Goal: Task Accomplishment & Management: Use online tool/utility

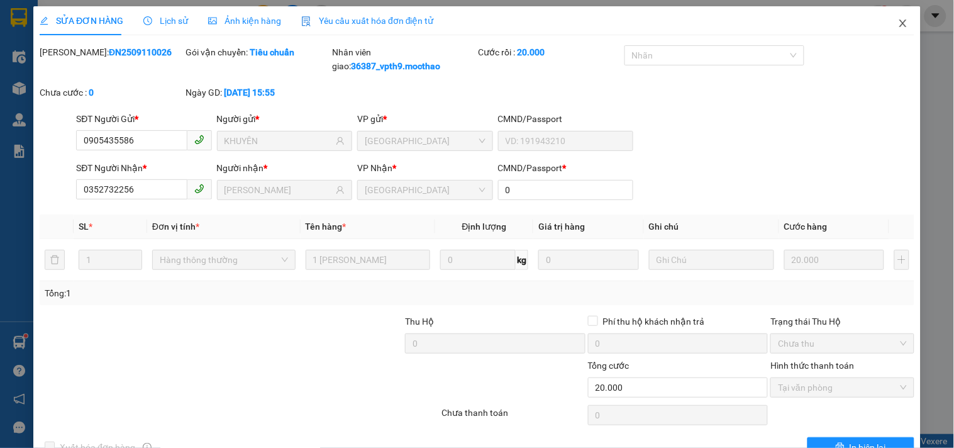
click at [886, 25] on span "Close" at bounding box center [903, 23] width 35 height 35
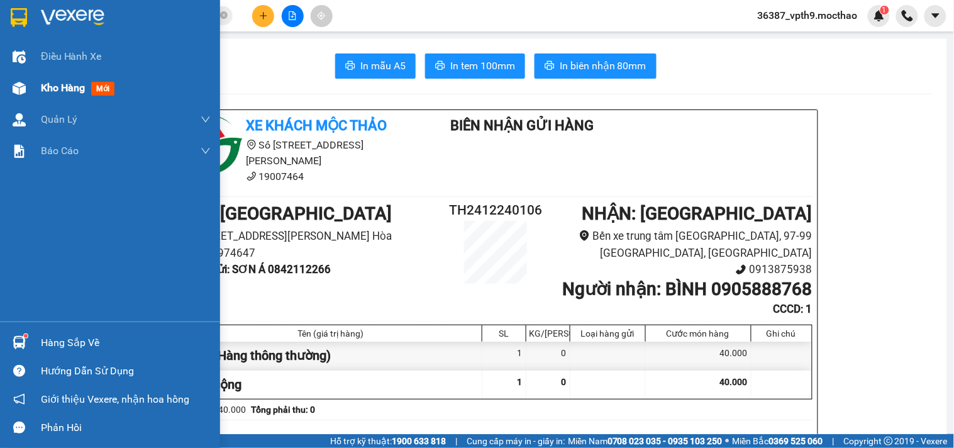
click at [21, 85] on img at bounding box center [19, 88] width 13 height 13
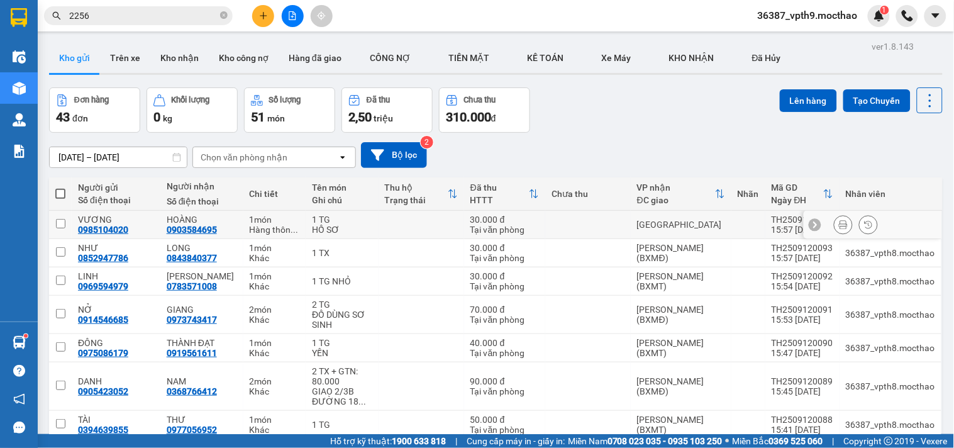
click at [835, 219] on button at bounding box center [844, 225] width 18 height 22
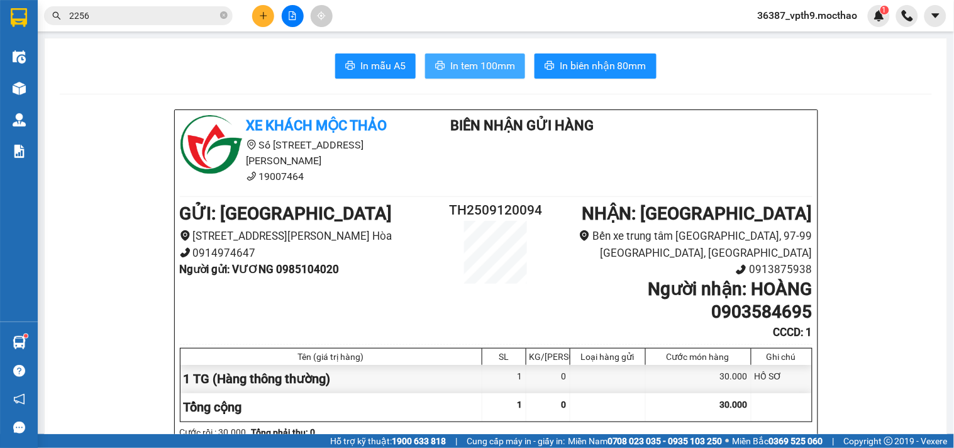
click at [479, 70] on span "In tem 100mm" at bounding box center [482, 66] width 65 height 16
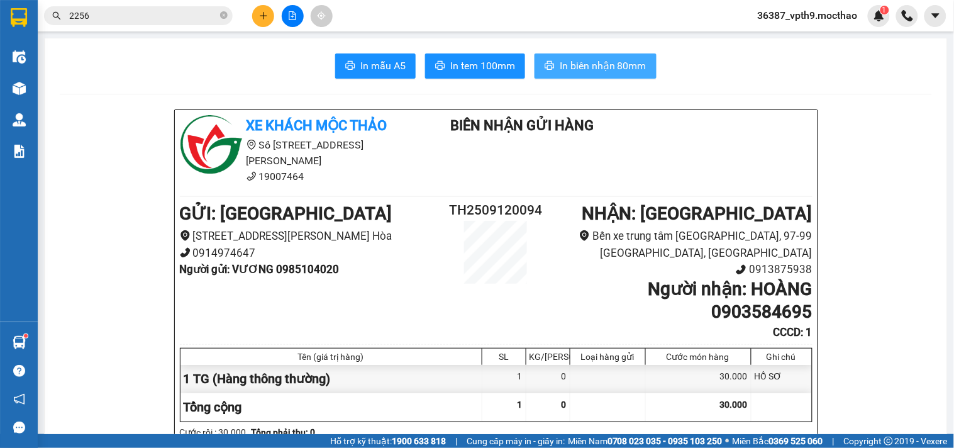
click at [642, 64] on button "In biên nhận 80mm" at bounding box center [596, 65] width 122 height 25
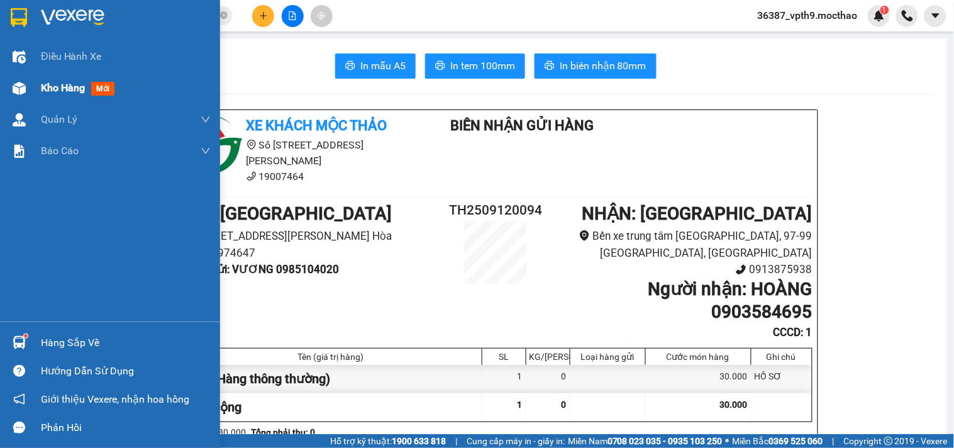
click at [39, 88] on div "Kho hàng mới" at bounding box center [110, 87] width 220 height 31
click at [40, 88] on div "Kho hàng mới" at bounding box center [110, 87] width 220 height 31
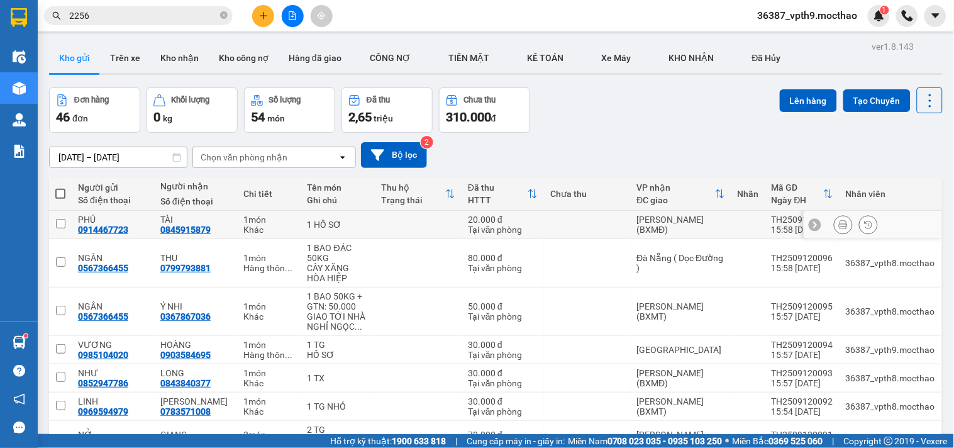
click at [840, 216] on div at bounding box center [843, 224] width 19 height 19
click at [842, 229] on div at bounding box center [843, 224] width 19 height 19
click at [839, 224] on icon at bounding box center [843, 224] width 9 height 9
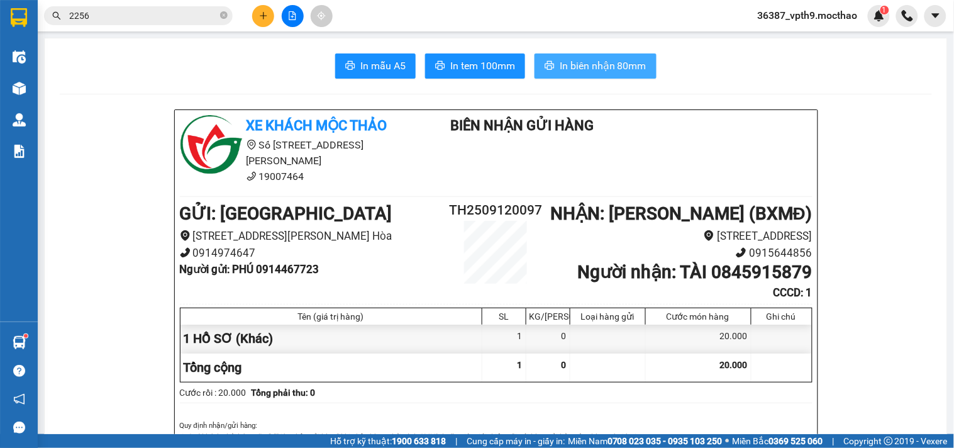
click at [626, 69] on span "In biên nhận 80mm" at bounding box center [603, 66] width 87 height 16
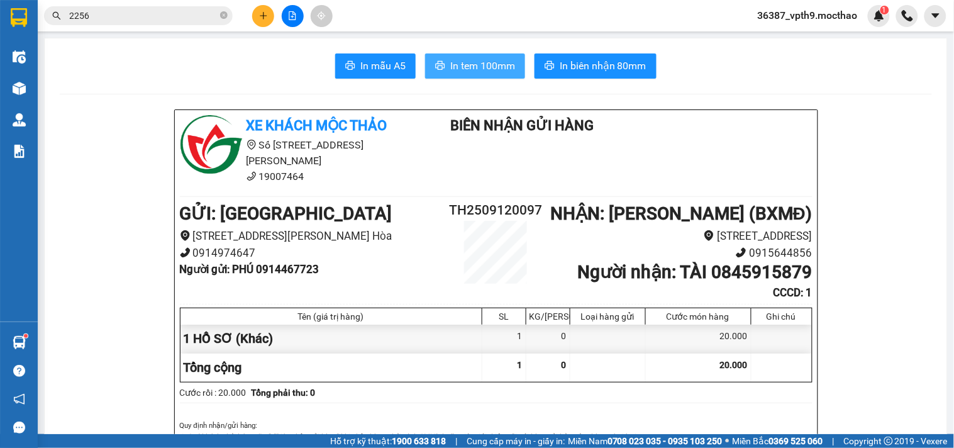
click at [492, 70] on span "In tem 100mm" at bounding box center [482, 66] width 65 height 16
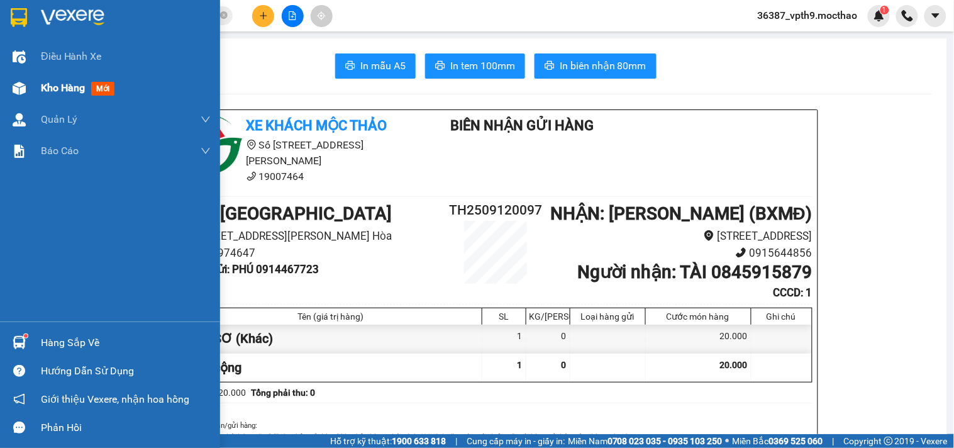
click at [22, 77] on div at bounding box center [19, 88] width 22 height 22
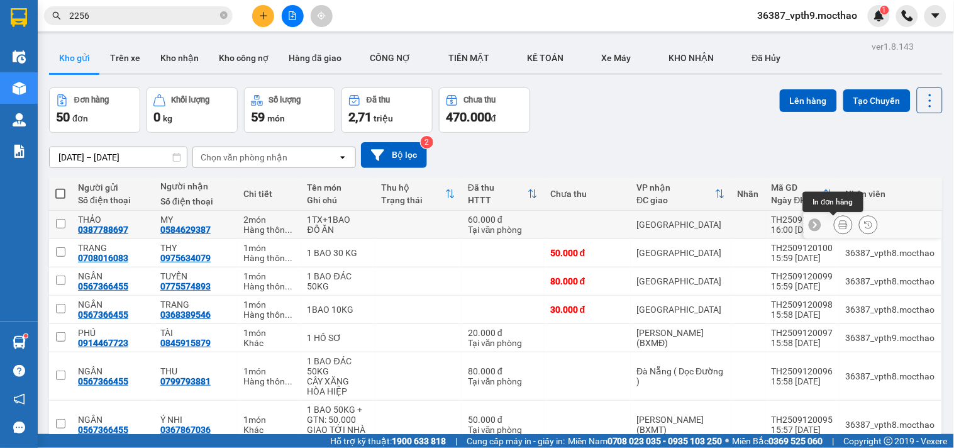
click at [835, 218] on button at bounding box center [844, 225] width 18 height 22
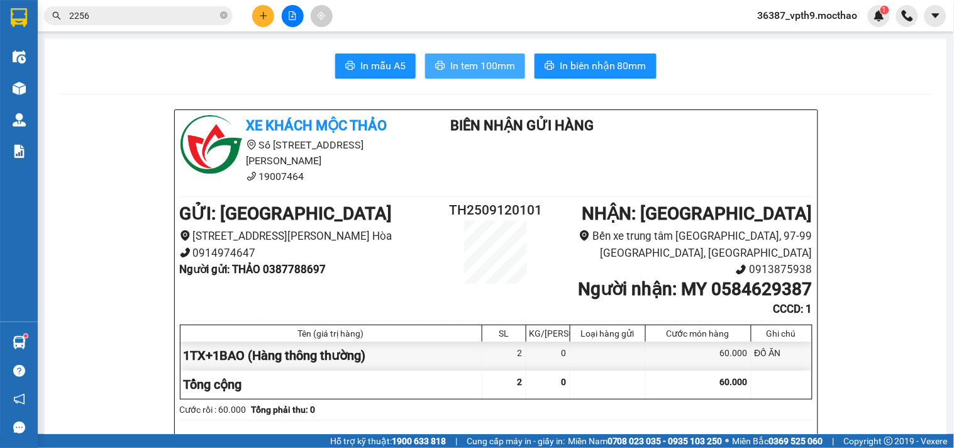
click at [491, 67] on span "In tem 100mm" at bounding box center [482, 66] width 65 height 16
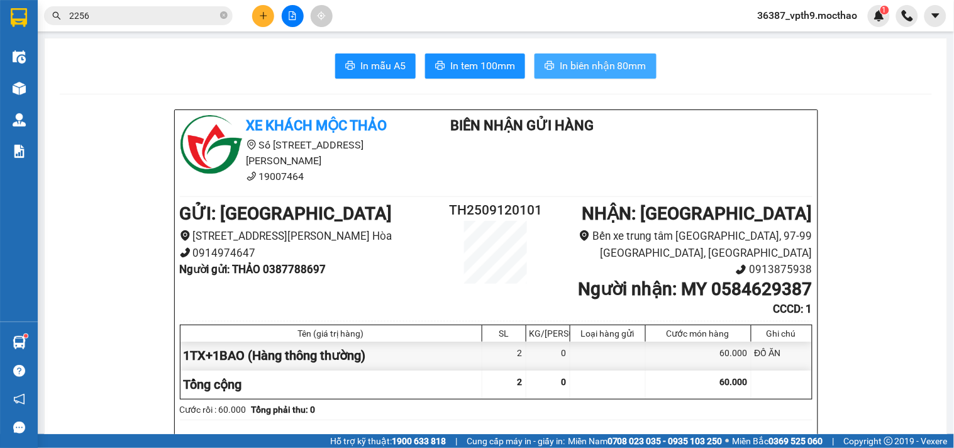
click at [604, 70] on span "In biên nhận 80mm" at bounding box center [603, 66] width 87 height 16
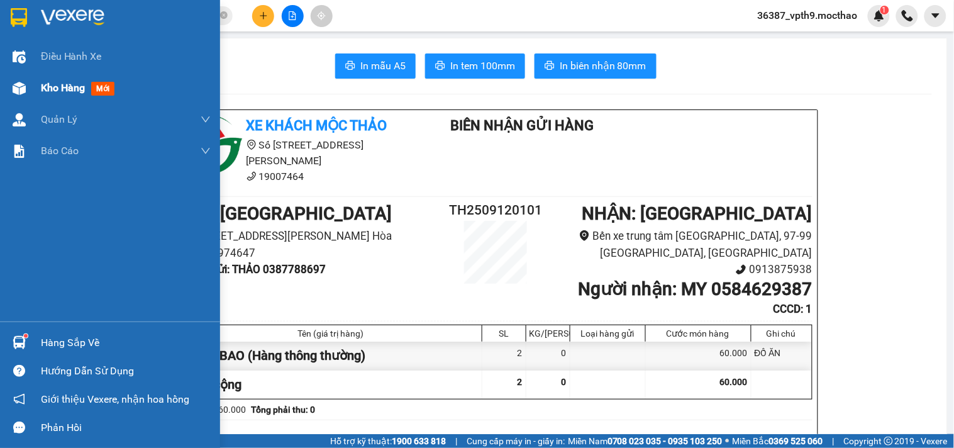
click at [58, 92] on span "Kho hàng" at bounding box center [63, 88] width 44 height 12
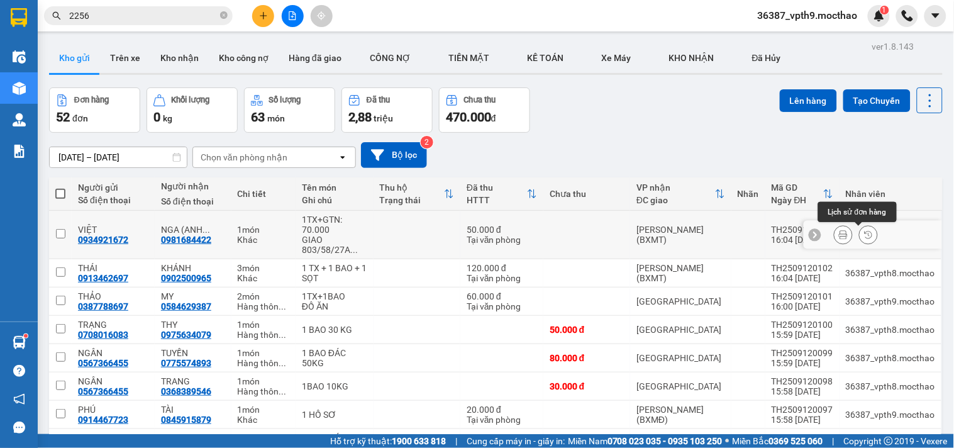
click at [835, 240] on button at bounding box center [844, 235] width 18 height 22
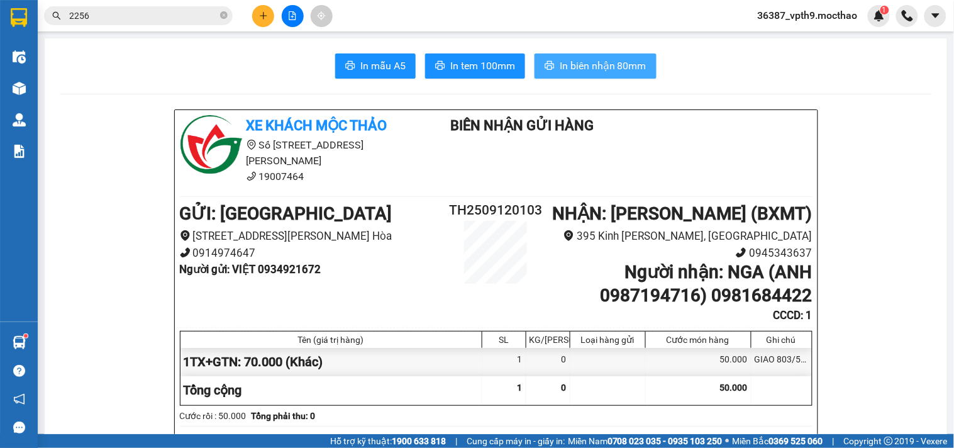
click at [590, 53] on button "In biên nhận 80mm" at bounding box center [596, 65] width 122 height 25
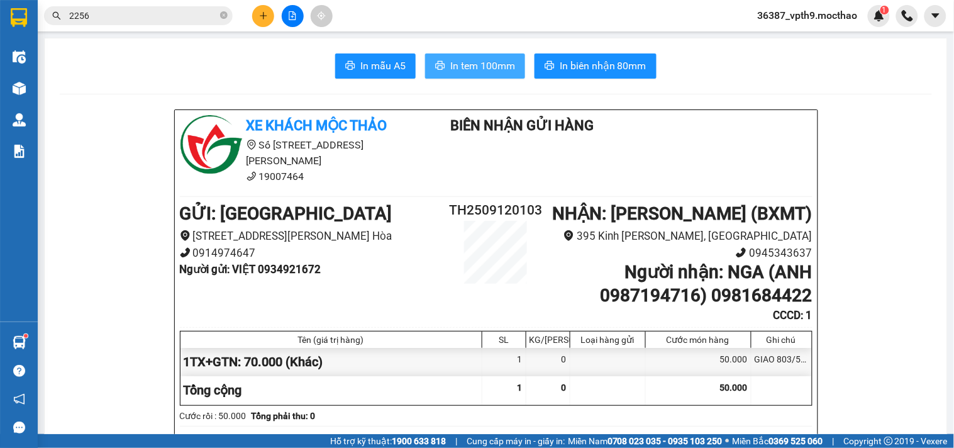
click at [464, 61] on span "In tem 100mm" at bounding box center [482, 66] width 65 height 16
click at [477, 63] on span "In tem 100mm" at bounding box center [482, 66] width 65 height 16
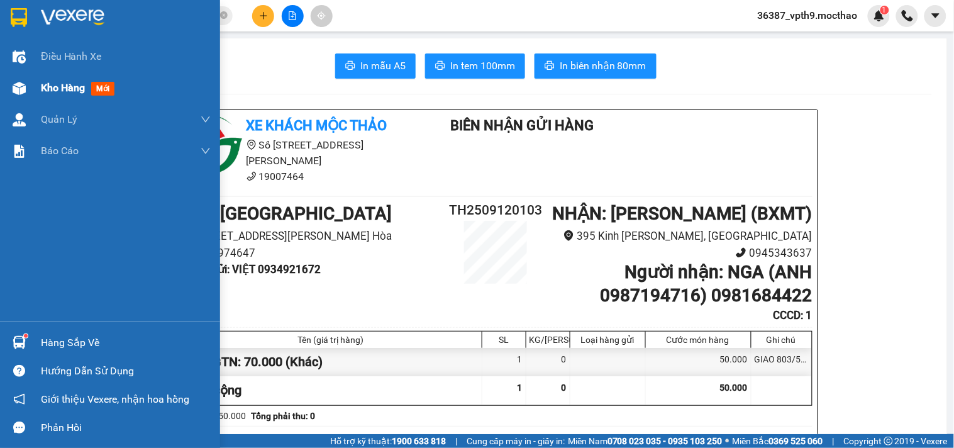
click at [38, 86] on div "Kho hàng mới" at bounding box center [110, 87] width 220 height 31
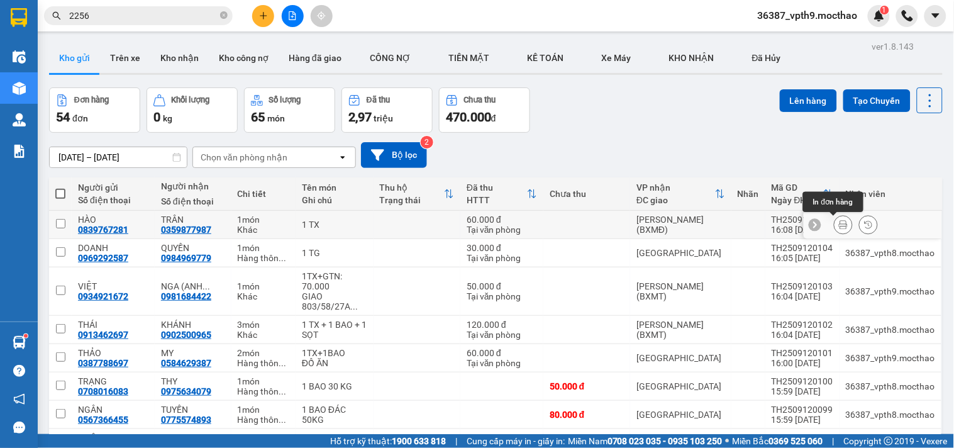
click at [840, 223] on button at bounding box center [844, 225] width 18 height 22
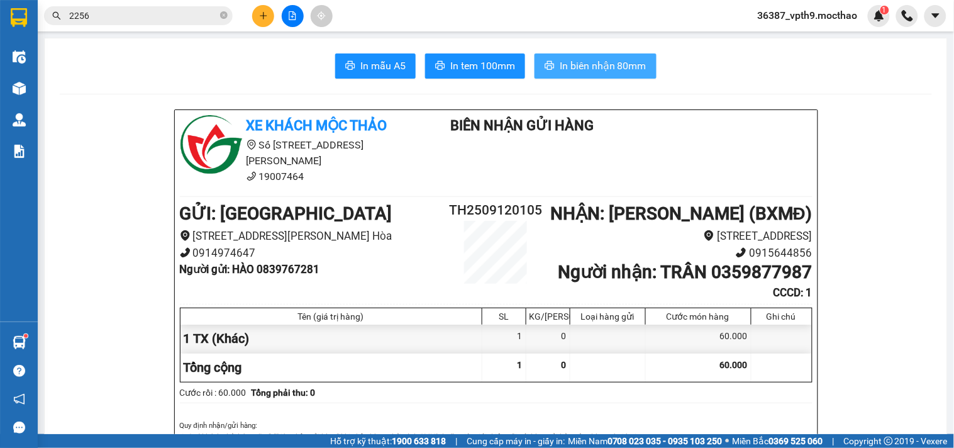
click at [598, 74] on button "In biên nhận 80mm" at bounding box center [596, 65] width 122 height 25
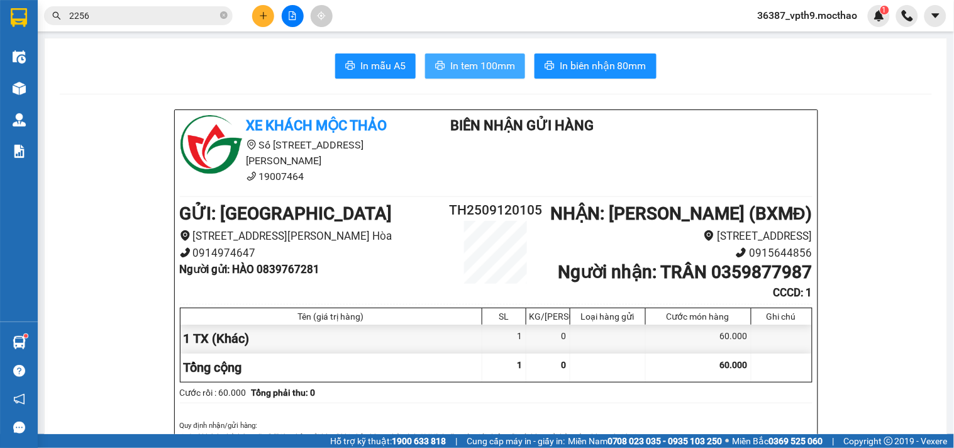
click at [492, 63] on span "In tem 100mm" at bounding box center [482, 66] width 65 height 16
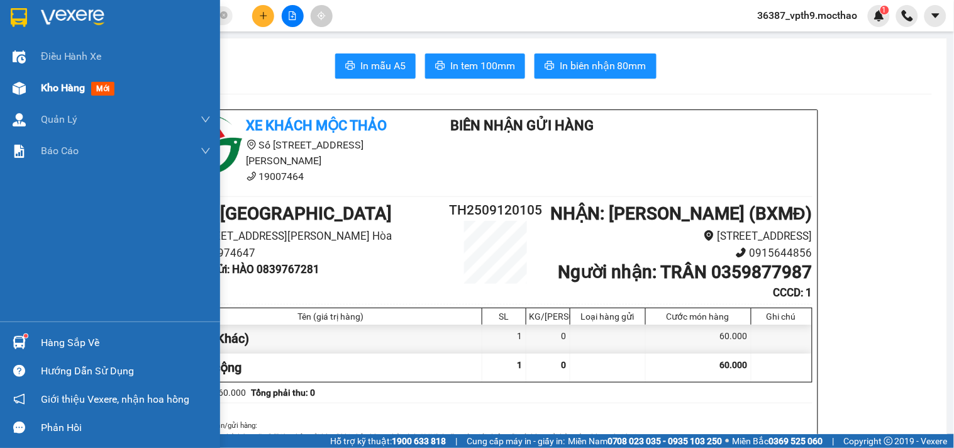
click at [73, 82] on span "Kho hàng" at bounding box center [63, 88] width 44 height 12
click at [72, 82] on span "Kho hàng" at bounding box center [63, 88] width 44 height 12
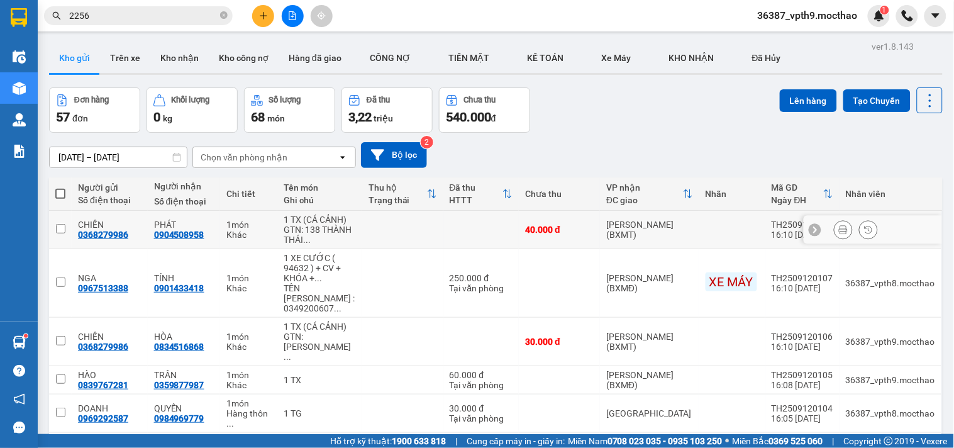
click at [838, 231] on button at bounding box center [844, 230] width 18 height 22
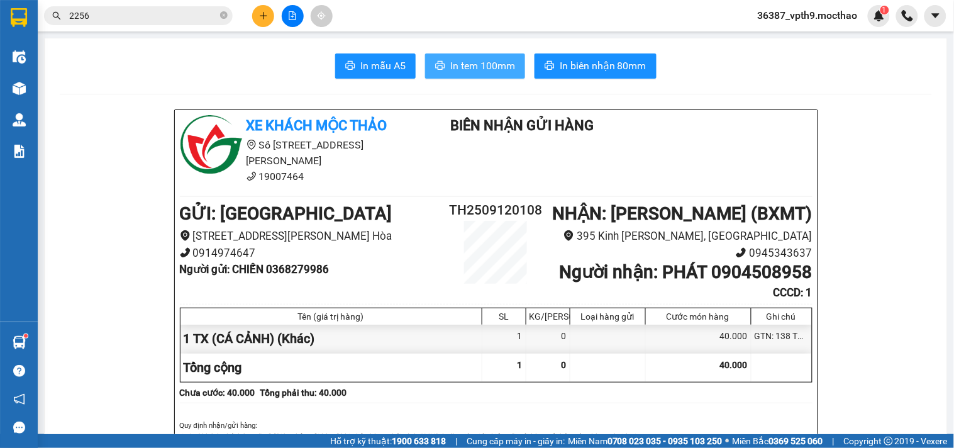
click at [492, 64] on span "In tem 100mm" at bounding box center [482, 66] width 65 height 16
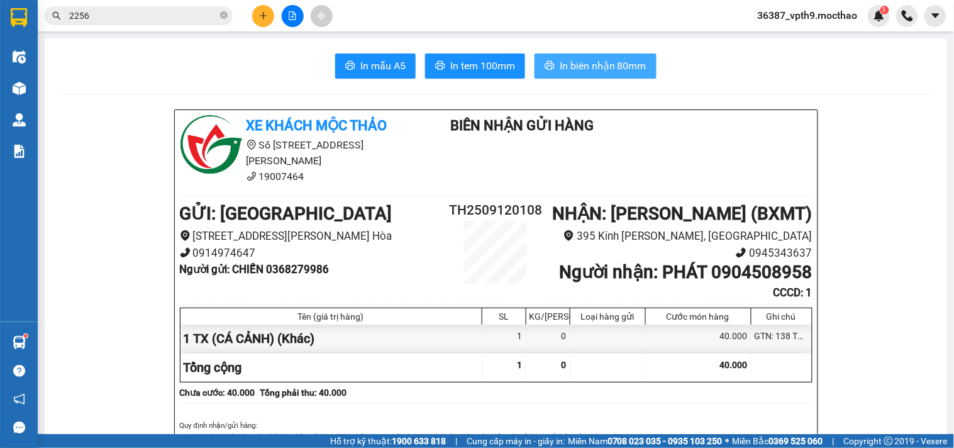
click at [618, 64] on span "In biên nhận 80mm" at bounding box center [603, 66] width 87 height 16
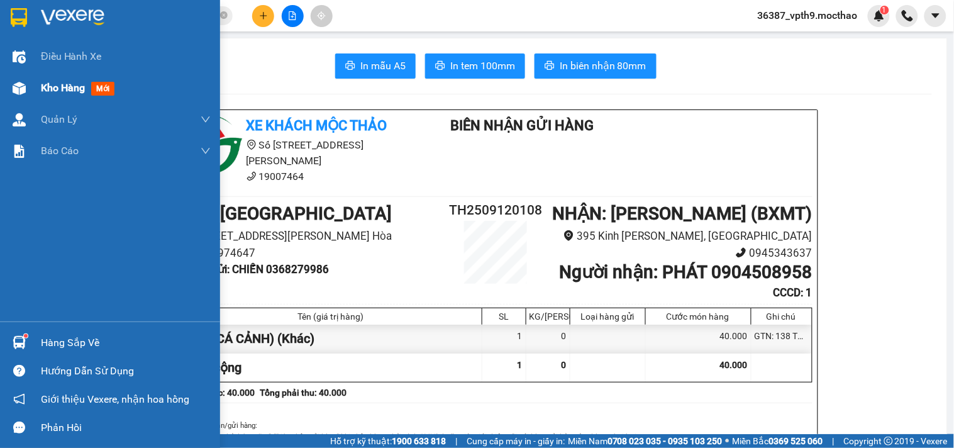
click at [72, 88] on span "Kho hàng" at bounding box center [63, 88] width 44 height 12
click at [67, 86] on span "Kho hàng" at bounding box center [63, 88] width 44 height 12
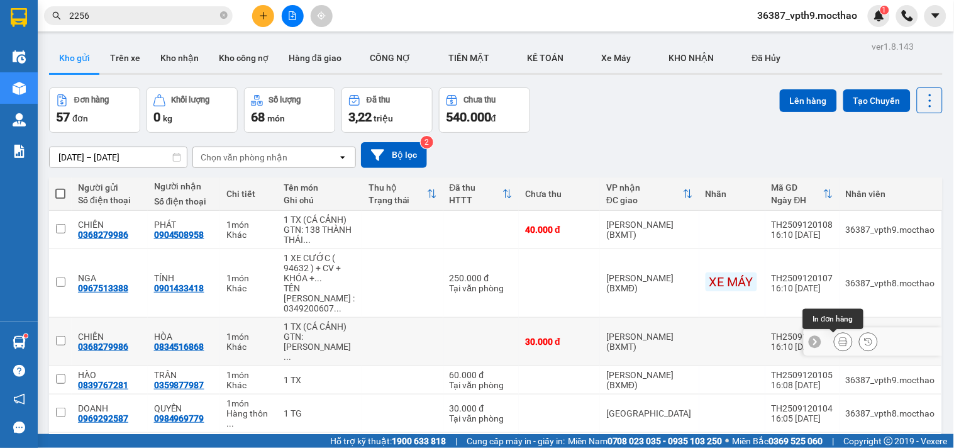
click at [839, 344] on icon at bounding box center [843, 341] width 9 height 9
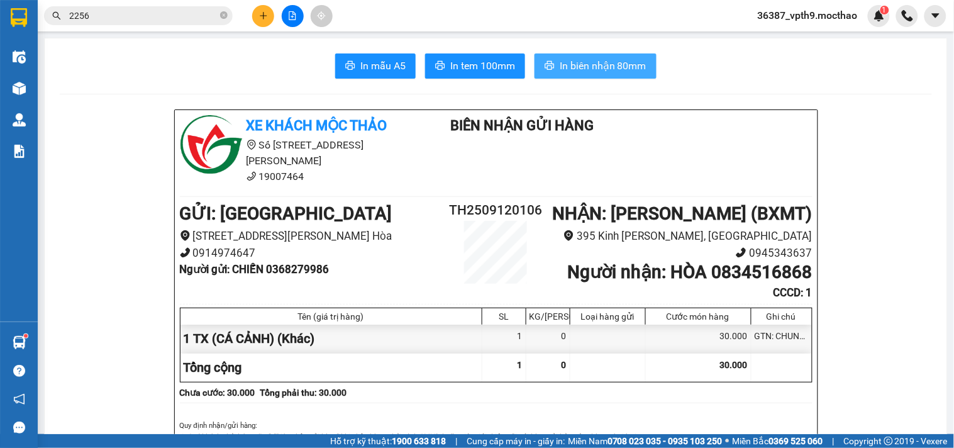
click at [627, 65] on span "In biên nhận 80mm" at bounding box center [603, 66] width 87 height 16
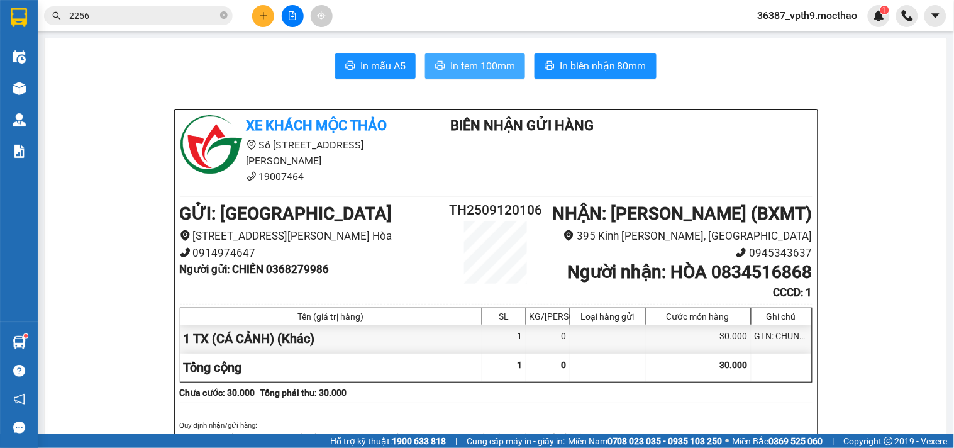
click at [443, 63] on button "In tem 100mm" at bounding box center [475, 65] width 100 height 25
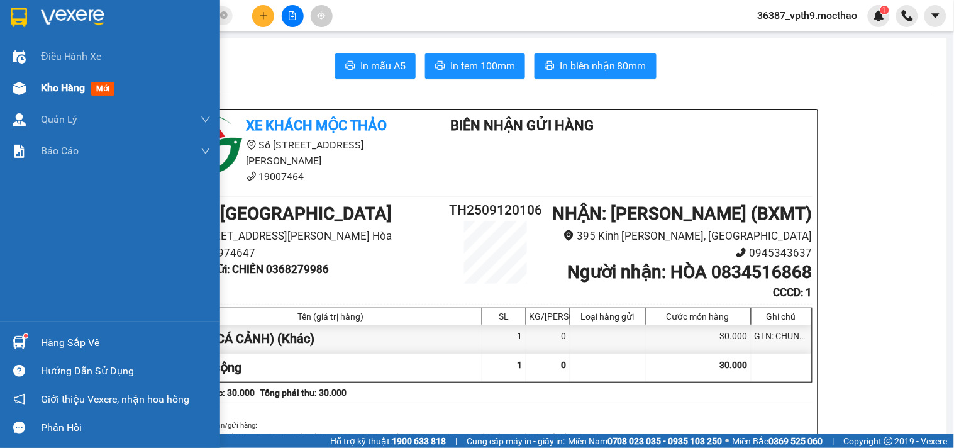
click at [57, 92] on span "Kho hàng" at bounding box center [63, 88] width 44 height 12
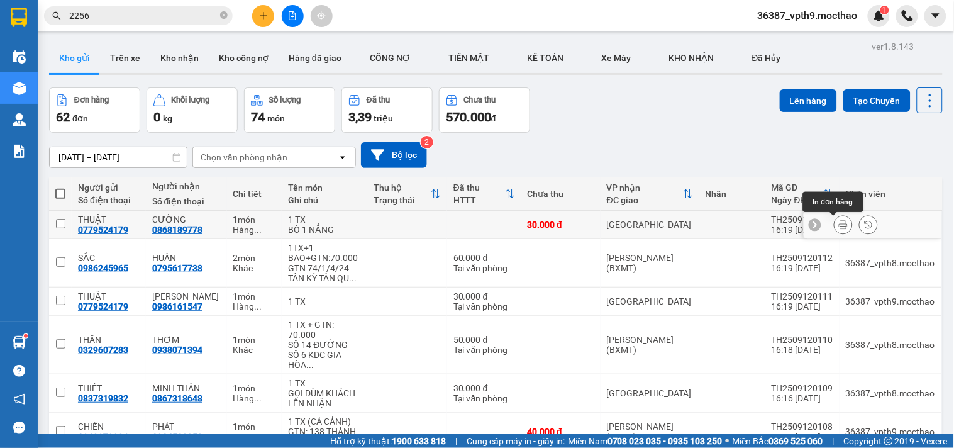
click at [839, 222] on button at bounding box center [844, 225] width 18 height 22
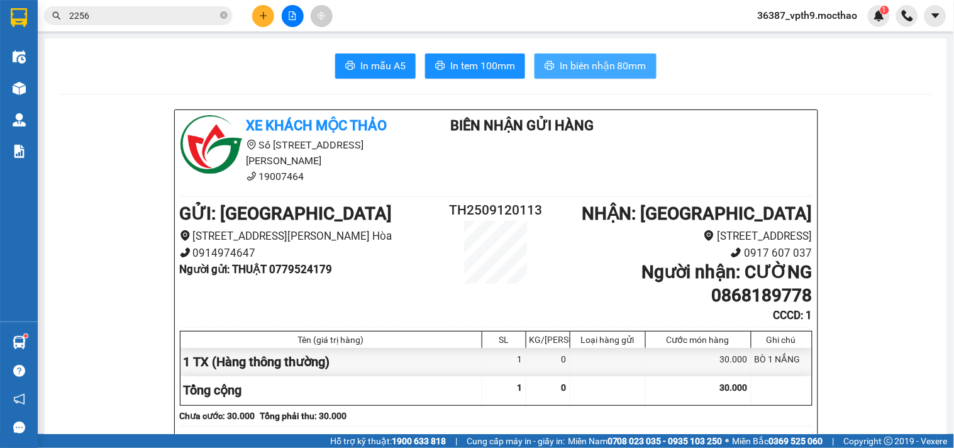
click at [589, 61] on span "In biên nhận 80mm" at bounding box center [603, 66] width 87 height 16
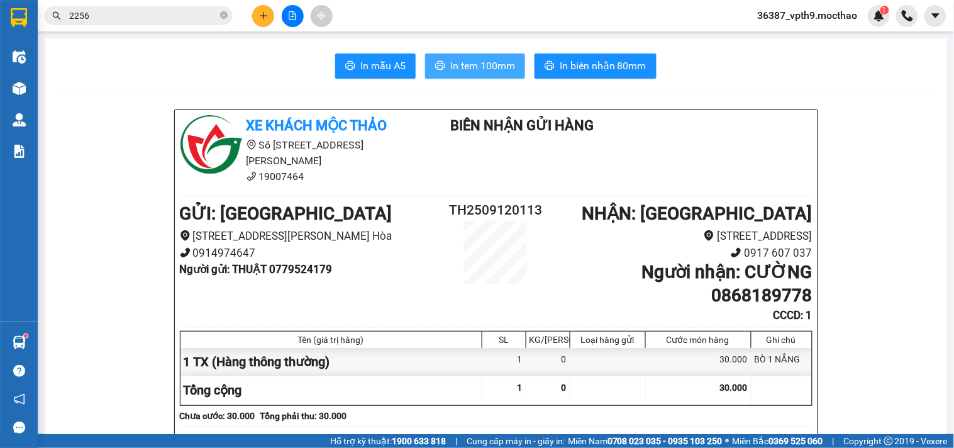
click at [485, 65] on span "In tem 100mm" at bounding box center [482, 66] width 65 height 16
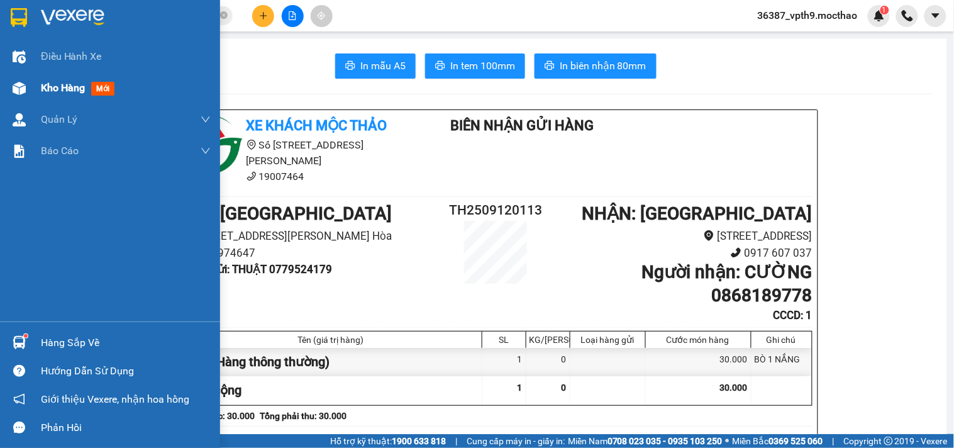
click at [52, 82] on span "Kho hàng" at bounding box center [63, 88] width 44 height 12
drag, startPoint x: 52, startPoint y: 81, endPoint x: 954, endPoint y: 313, distance: 931.5
click at [57, 82] on span "Kho hàng" at bounding box center [63, 88] width 44 height 12
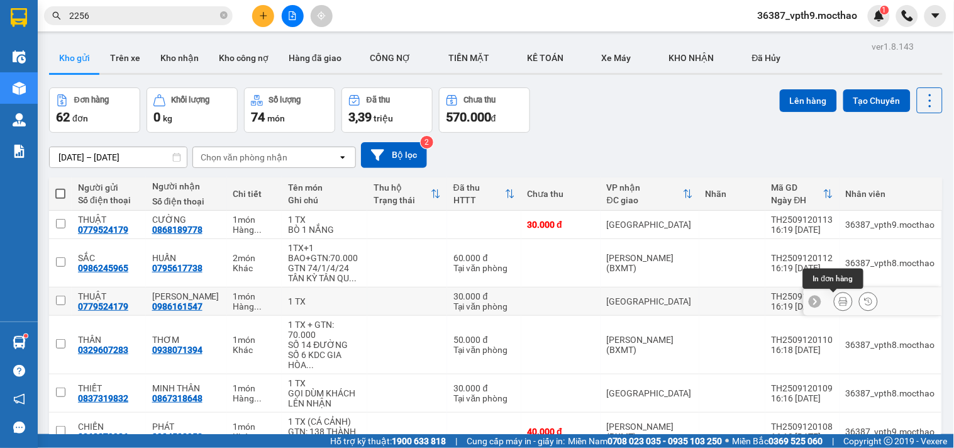
click at [835, 304] on button at bounding box center [844, 302] width 18 height 22
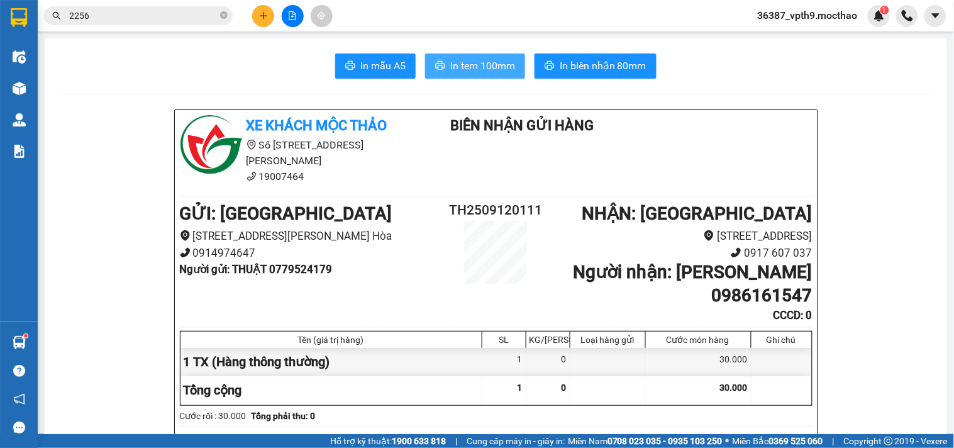
click at [491, 72] on span "In tem 100mm" at bounding box center [482, 66] width 65 height 16
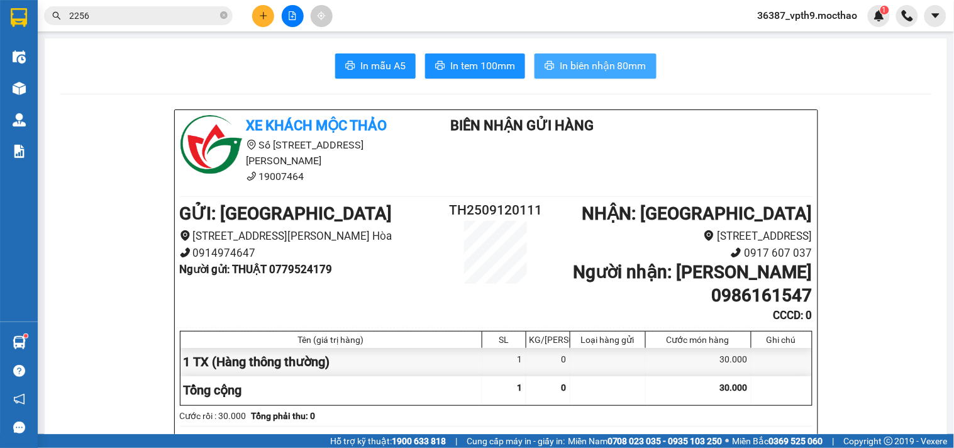
click at [604, 73] on span "In biên nhận 80mm" at bounding box center [603, 66] width 87 height 16
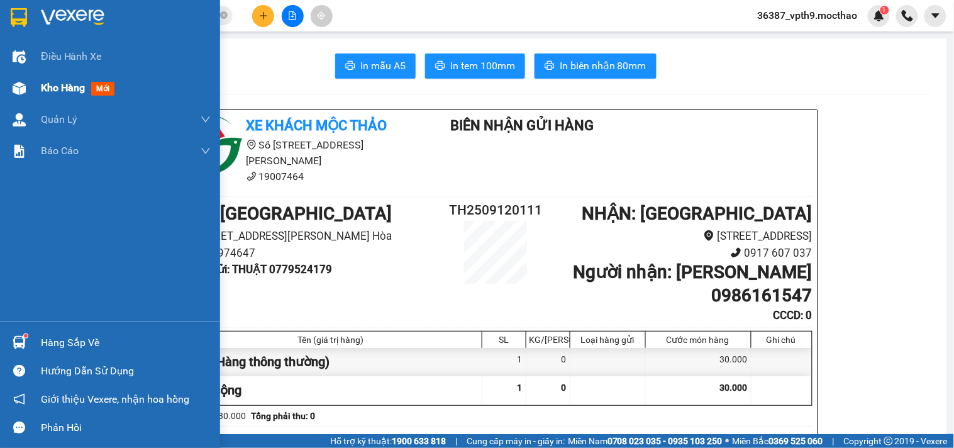
click at [57, 86] on span "Kho hàng" at bounding box center [63, 88] width 44 height 12
drag, startPoint x: 58, startPoint y: 86, endPoint x: 954, endPoint y: 284, distance: 917.4
click at [67, 86] on span "Kho hàng" at bounding box center [63, 88] width 44 height 12
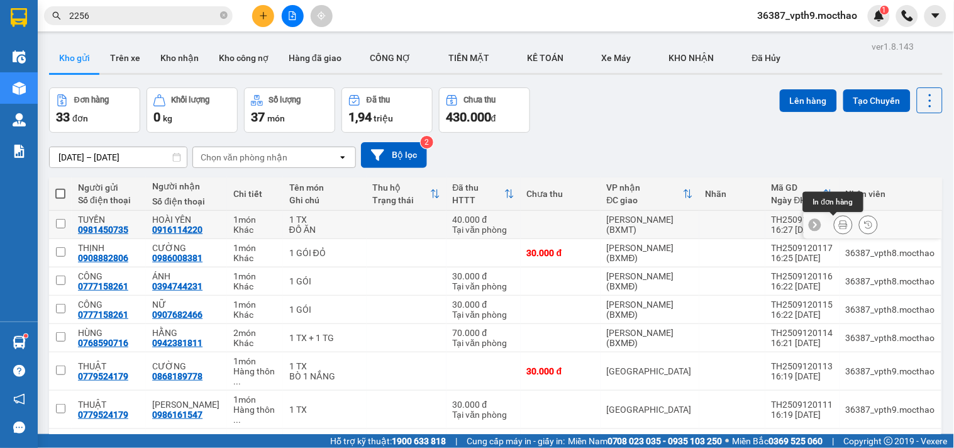
click at [839, 227] on icon at bounding box center [843, 224] width 9 height 9
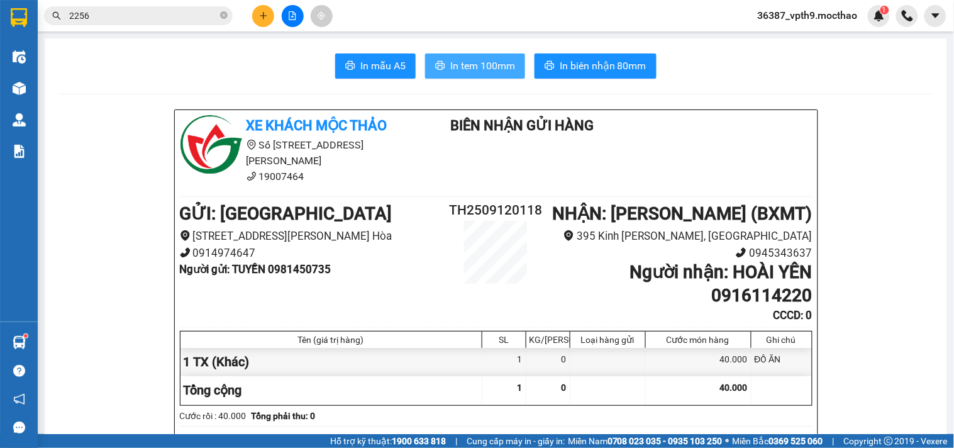
click at [505, 65] on span "In tem 100mm" at bounding box center [482, 66] width 65 height 16
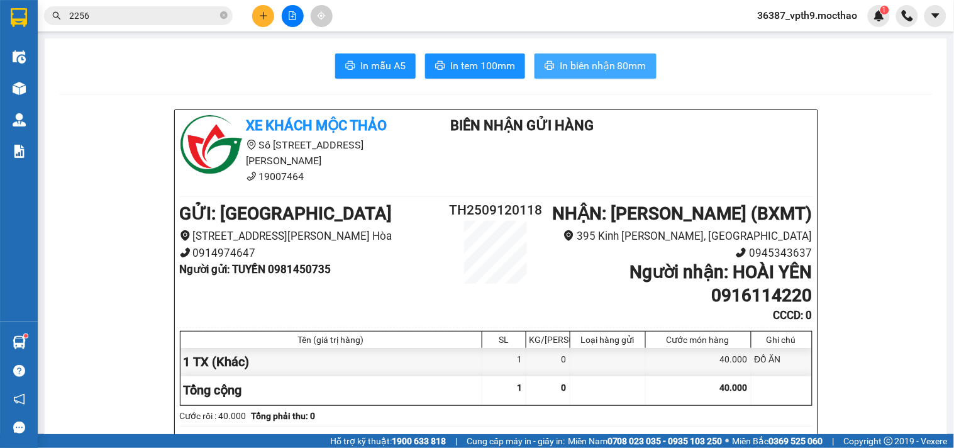
click at [604, 61] on span "In biên nhận 80mm" at bounding box center [603, 66] width 87 height 16
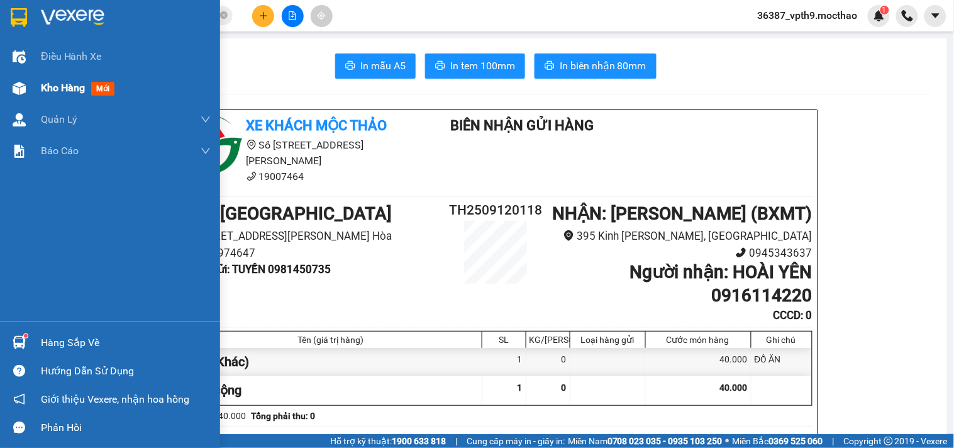
click at [108, 93] on span "mới" at bounding box center [102, 89] width 23 height 14
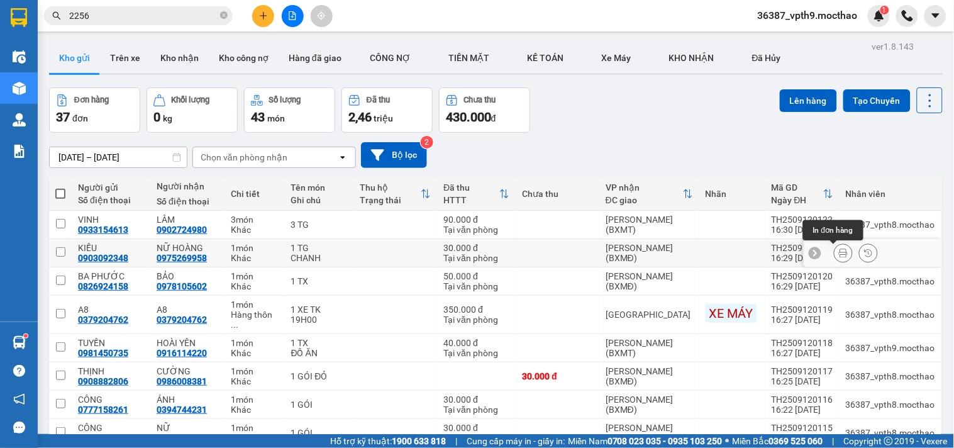
click at [839, 252] on icon at bounding box center [843, 252] width 9 height 9
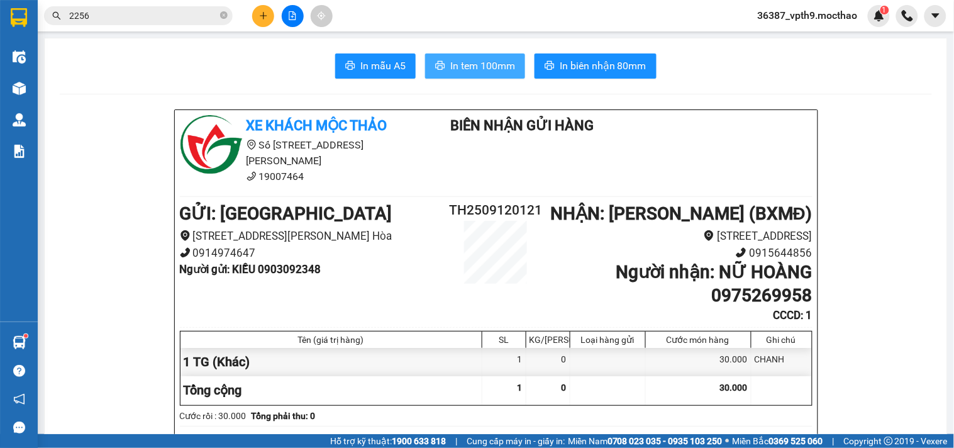
click at [485, 72] on span "In tem 100mm" at bounding box center [482, 66] width 65 height 16
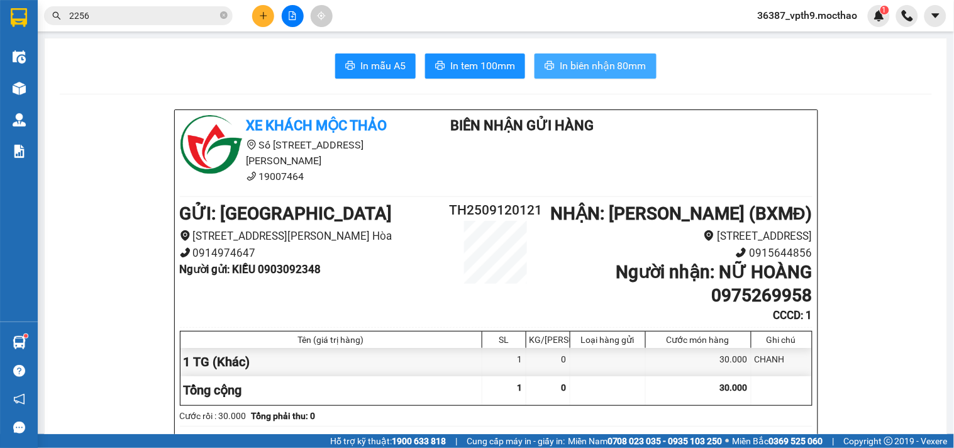
click at [601, 65] on span "In biên nhận 80mm" at bounding box center [603, 66] width 87 height 16
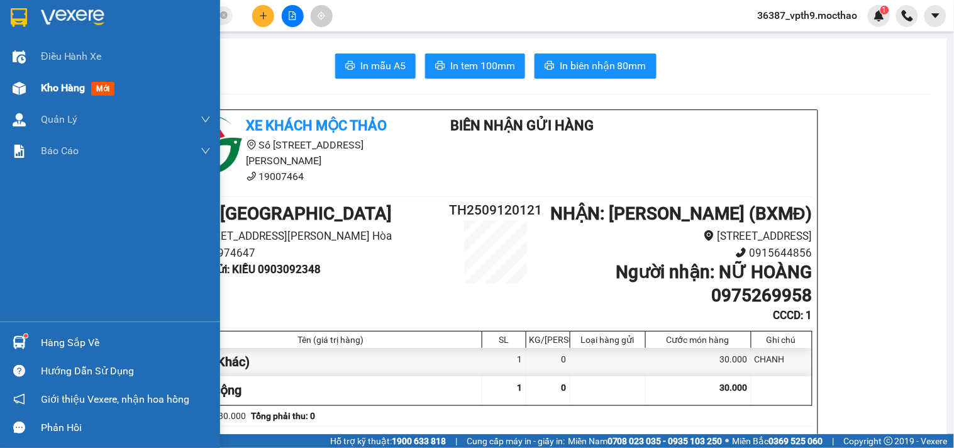
click at [40, 99] on div "Kho hàng mới" at bounding box center [110, 87] width 220 height 31
click at [44, 99] on div "Kho hàng mới" at bounding box center [110, 87] width 220 height 31
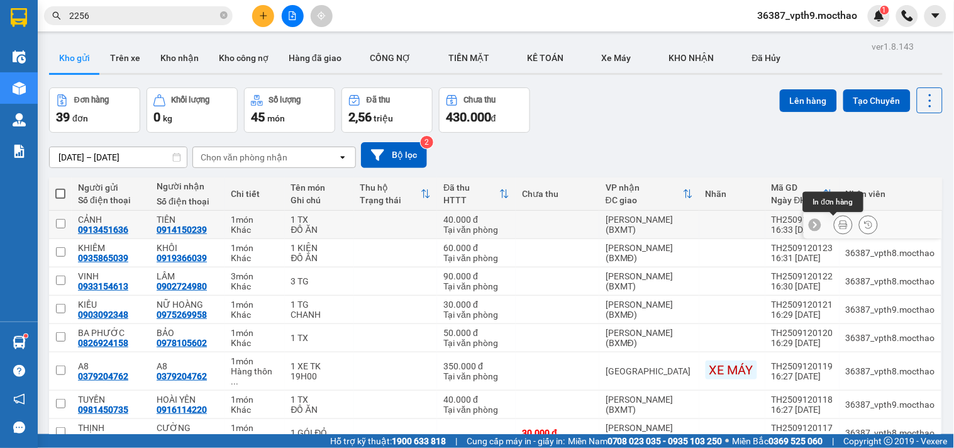
click at [839, 223] on icon at bounding box center [843, 224] width 9 height 9
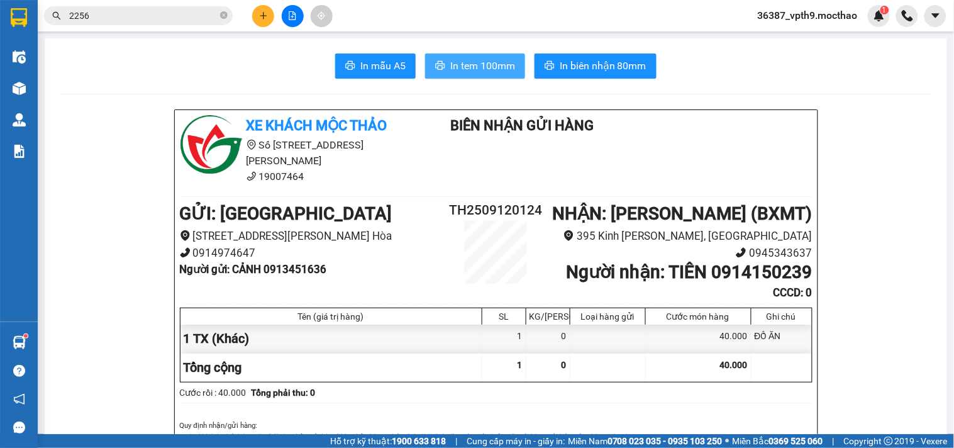
click at [481, 55] on button "In tem 100mm" at bounding box center [475, 65] width 100 height 25
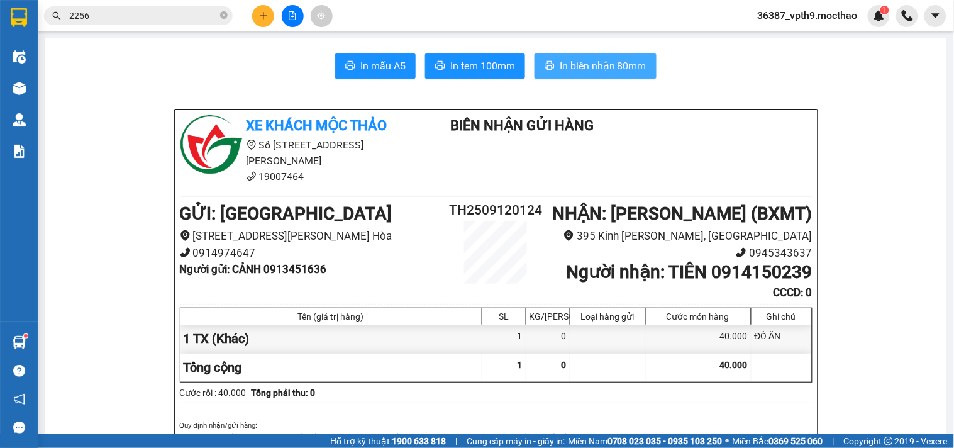
click at [594, 57] on button "In biên nhận 80mm" at bounding box center [596, 65] width 122 height 25
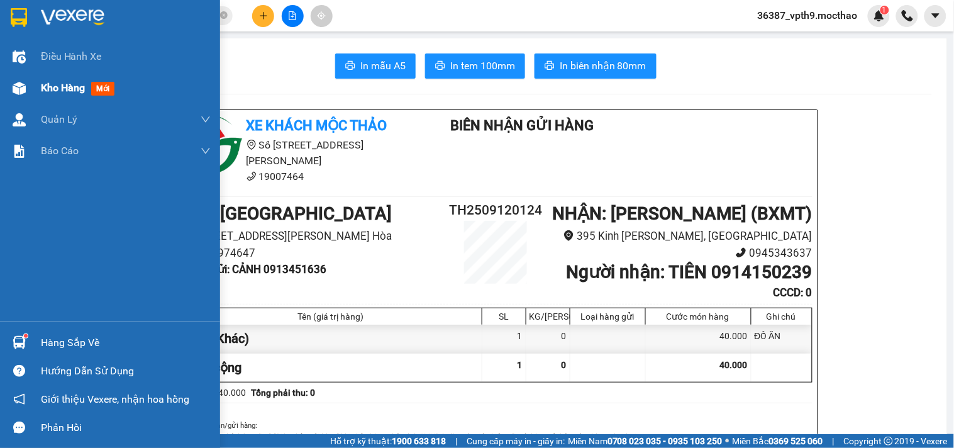
click at [68, 84] on span "Kho hàng" at bounding box center [63, 88] width 44 height 12
drag, startPoint x: 68, startPoint y: 83, endPoint x: 74, endPoint y: 86, distance: 6.5
click at [74, 86] on span "Kho hàng" at bounding box center [63, 88] width 44 height 12
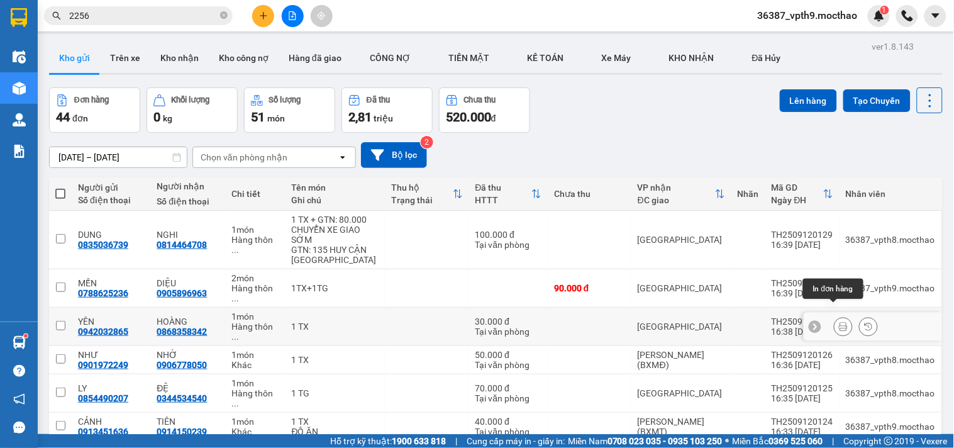
click at [839, 322] on icon at bounding box center [843, 326] width 9 height 9
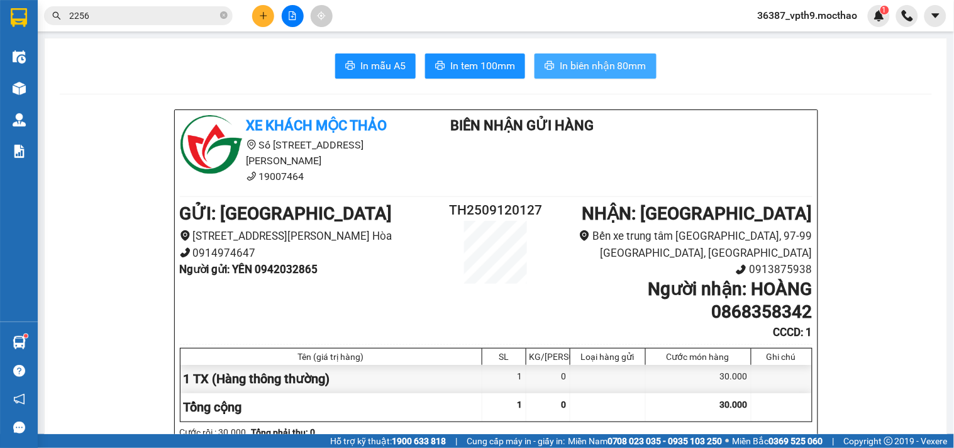
click at [581, 66] on span "In biên nhận 80mm" at bounding box center [603, 66] width 87 height 16
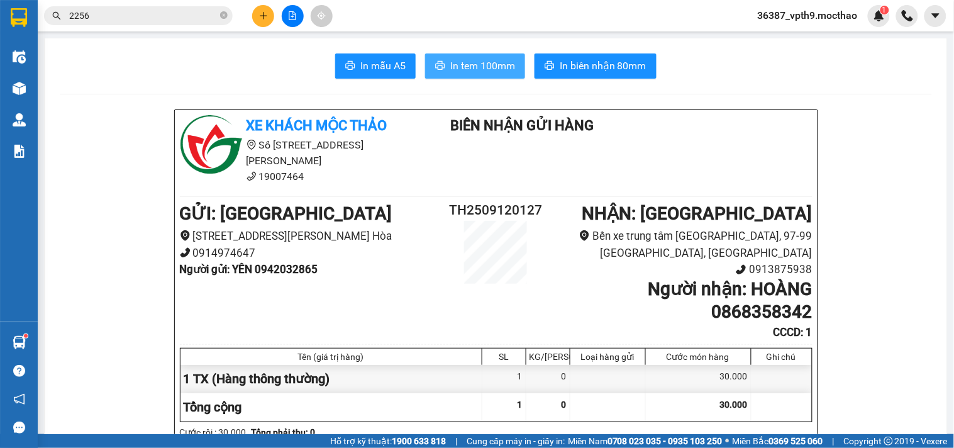
click at [462, 66] on span "In tem 100mm" at bounding box center [482, 66] width 65 height 16
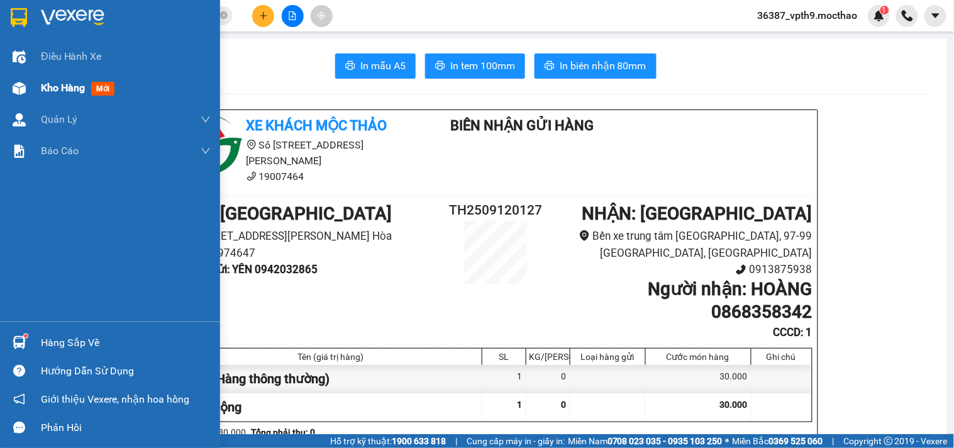
click at [23, 79] on div at bounding box center [19, 88] width 22 height 22
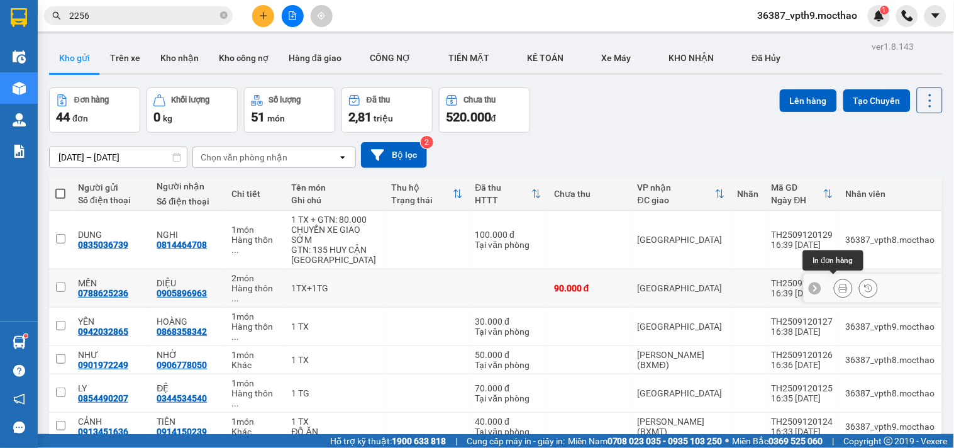
click at [839, 284] on icon at bounding box center [843, 288] width 9 height 9
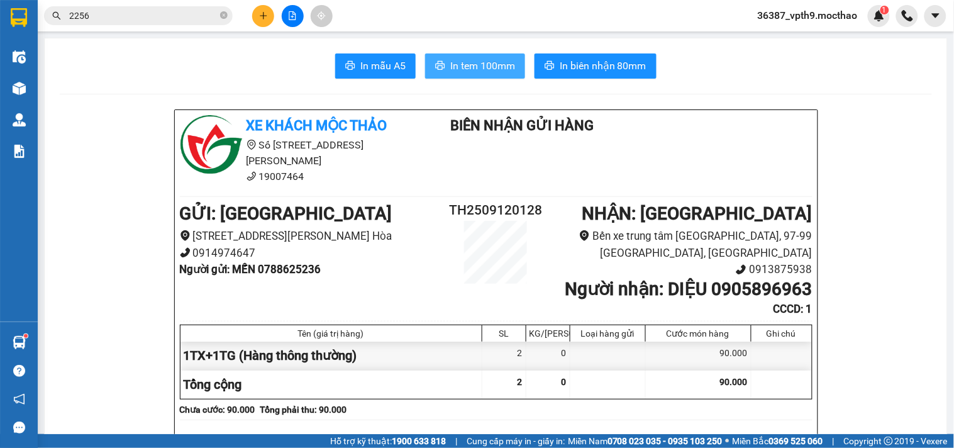
click at [504, 64] on span "In tem 100mm" at bounding box center [482, 66] width 65 height 16
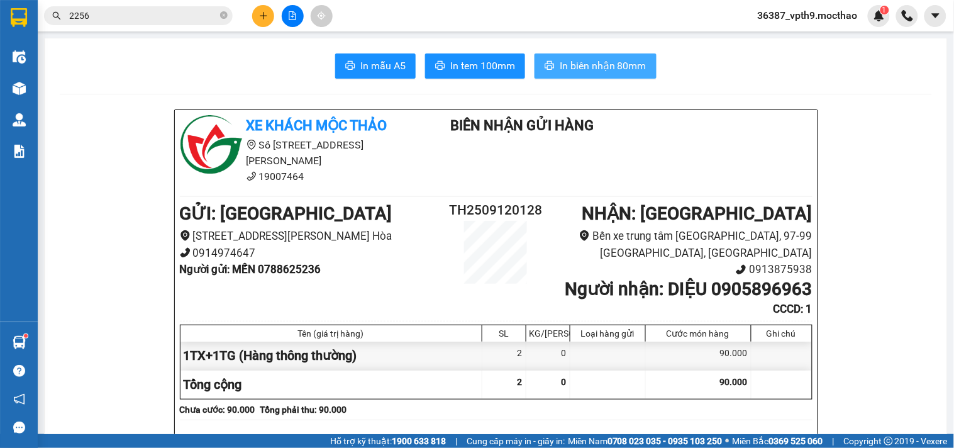
click at [583, 62] on span "In biên nhận 80mm" at bounding box center [603, 66] width 87 height 16
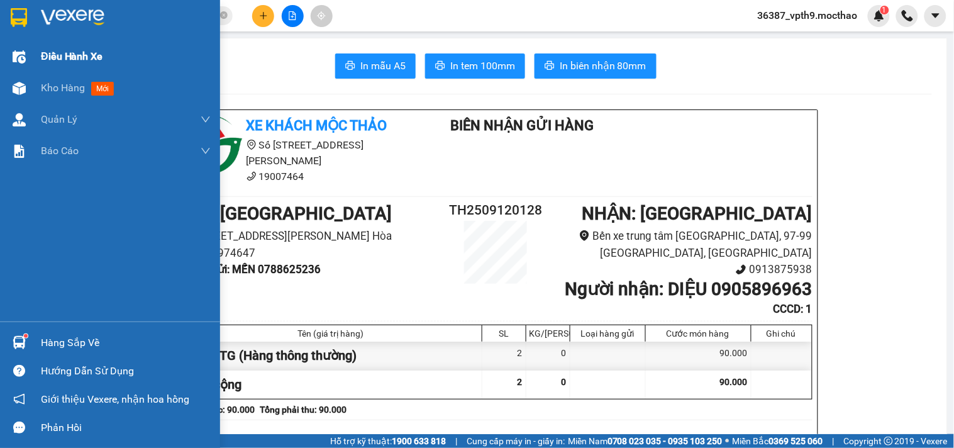
drag, startPoint x: 74, startPoint y: 81, endPoint x: 63, endPoint y: 58, distance: 24.5
click at [74, 82] on span "Kho hàng" at bounding box center [63, 88] width 44 height 12
click at [82, 82] on span "Kho hàng" at bounding box center [63, 88] width 44 height 12
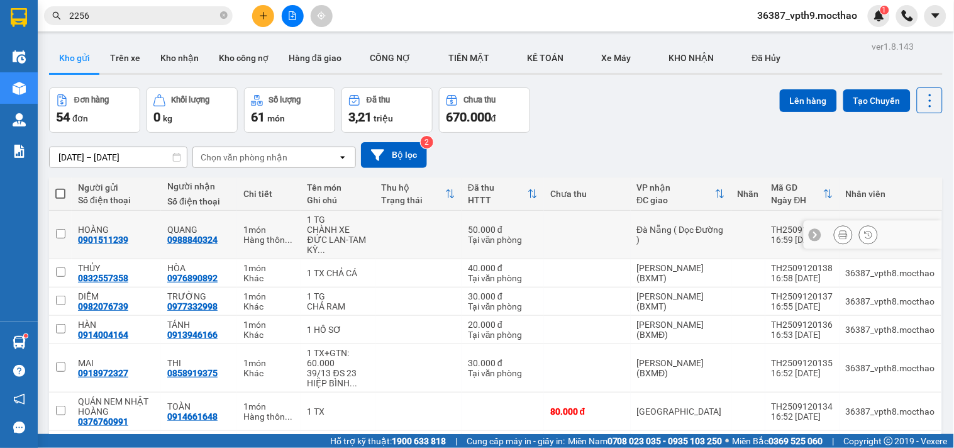
click at [839, 230] on icon at bounding box center [843, 234] width 9 height 9
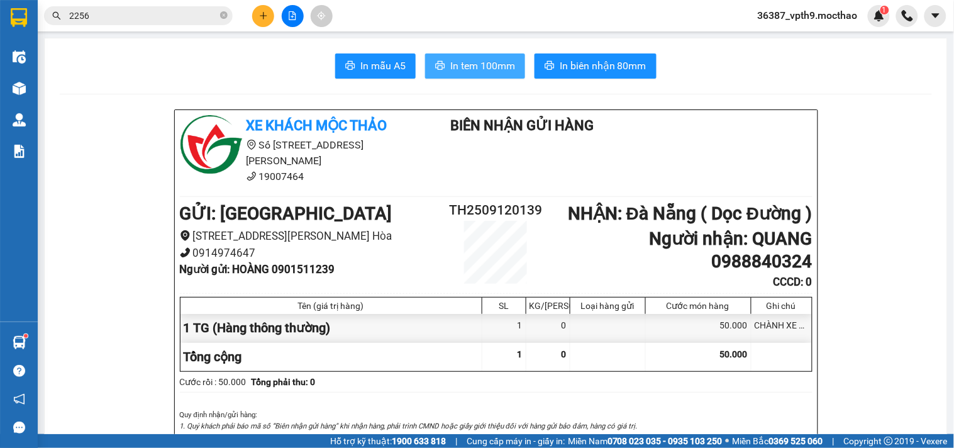
click at [504, 71] on span "In tem 100mm" at bounding box center [482, 66] width 65 height 16
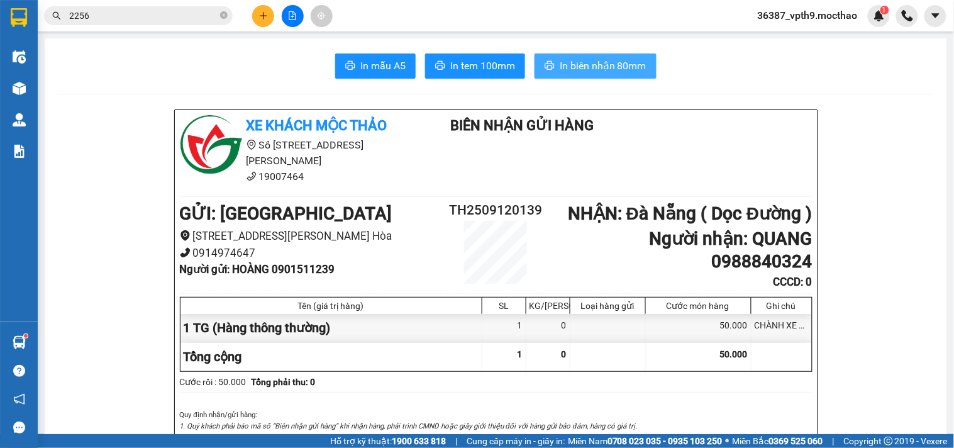
click at [636, 57] on button "In biên nhận 80mm" at bounding box center [596, 65] width 122 height 25
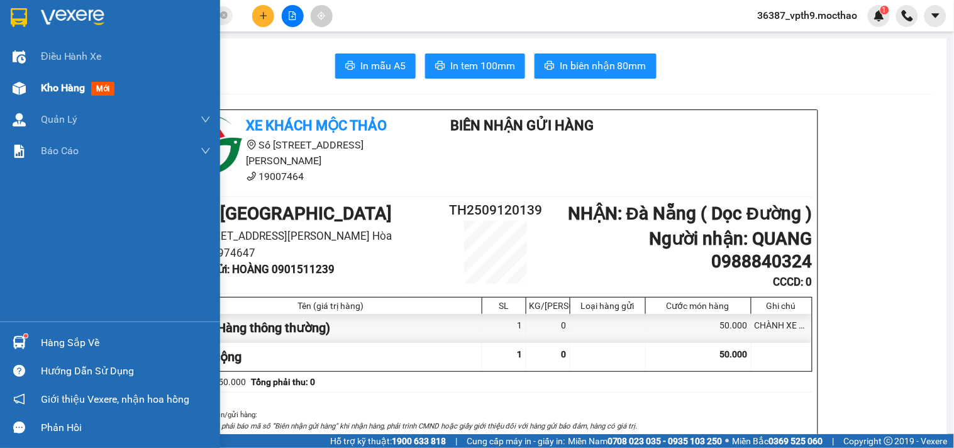
click at [86, 83] on div "Kho hàng mới" at bounding box center [80, 88] width 79 height 16
click at [90, 88] on div "Kho hàng mới" at bounding box center [80, 88] width 79 height 16
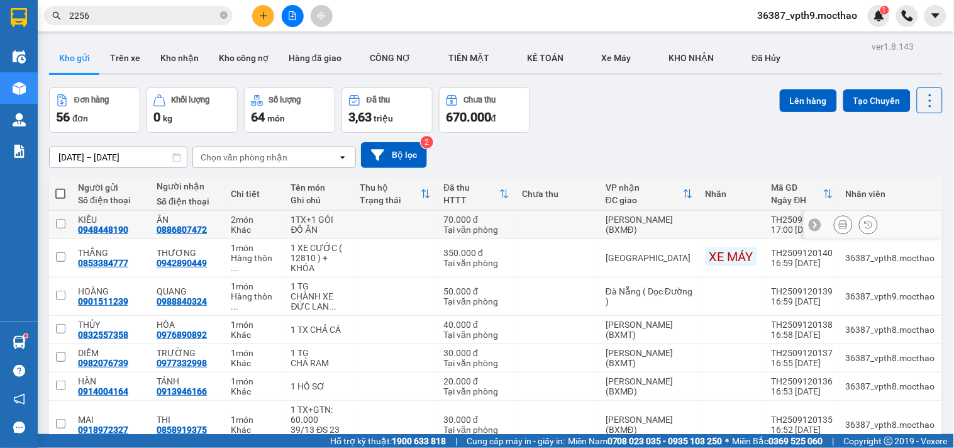
click at [835, 221] on button at bounding box center [844, 225] width 18 height 22
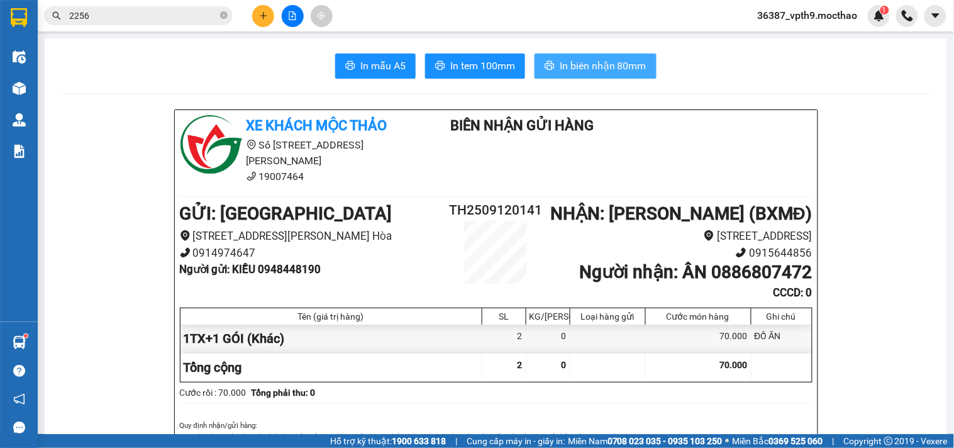
click at [633, 63] on span "In biên nhận 80mm" at bounding box center [603, 66] width 87 height 16
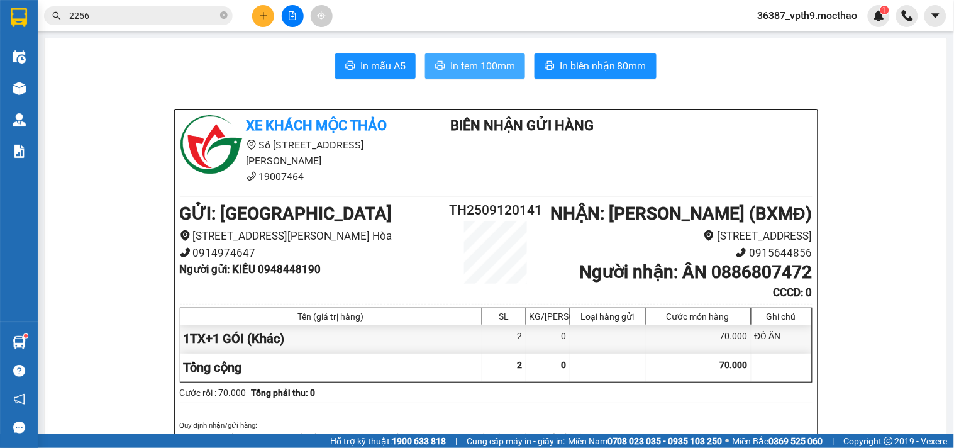
click at [495, 57] on button "In tem 100mm" at bounding box center [475, 65] width 100 height 25
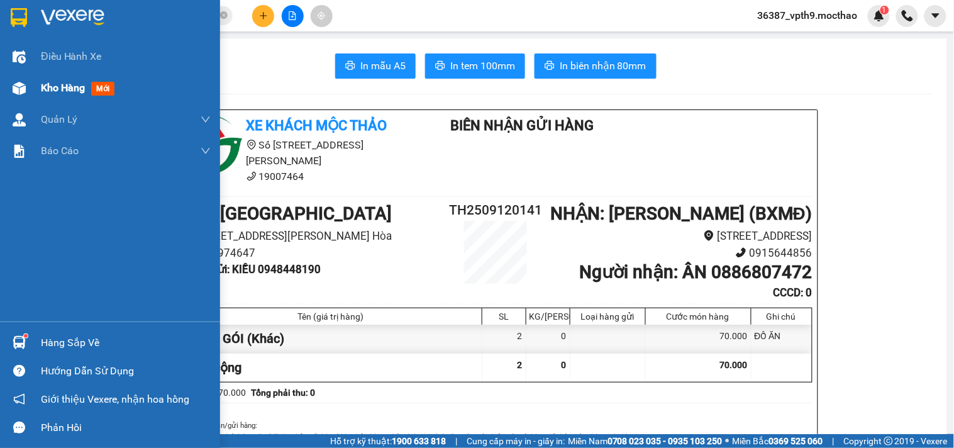
click at [74, 84] on span "Kho hàng" at bounding box center [63, 88] width 44 height 12
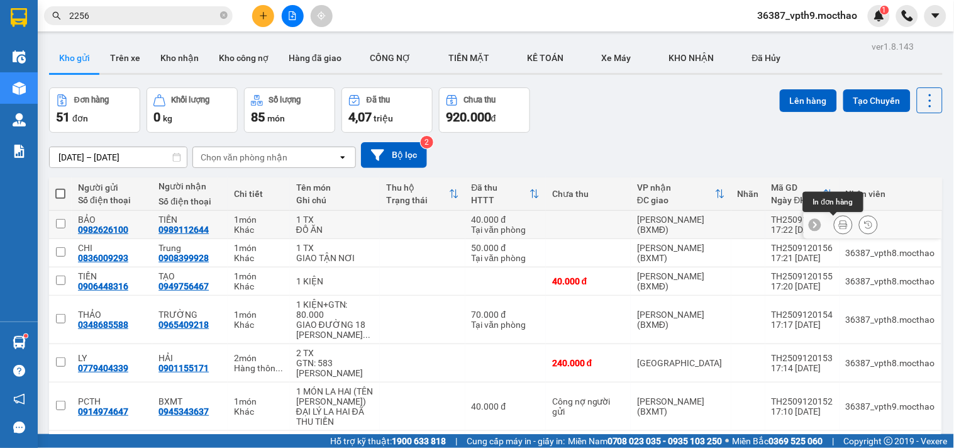
click at [835, 218] on button at bounding box center [844, 225] width 18 height 22
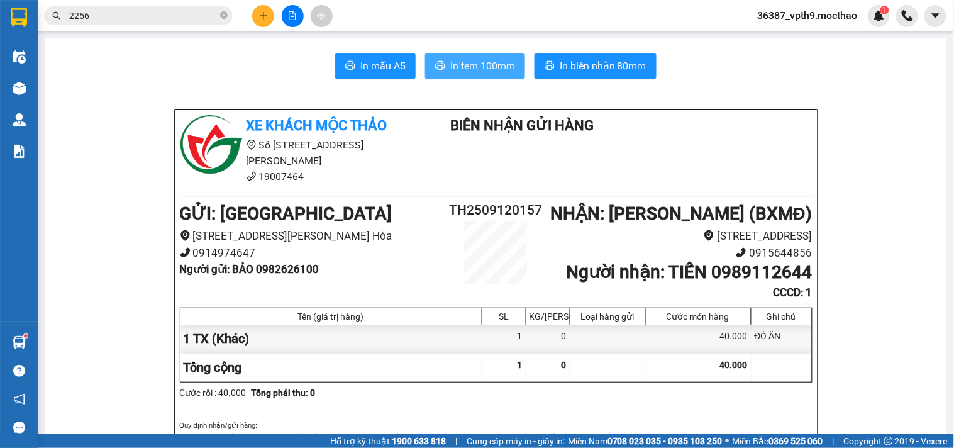
click at [489, 61] on span "In tem 100mm" at bounding box center [482, 66] width 65 height 16
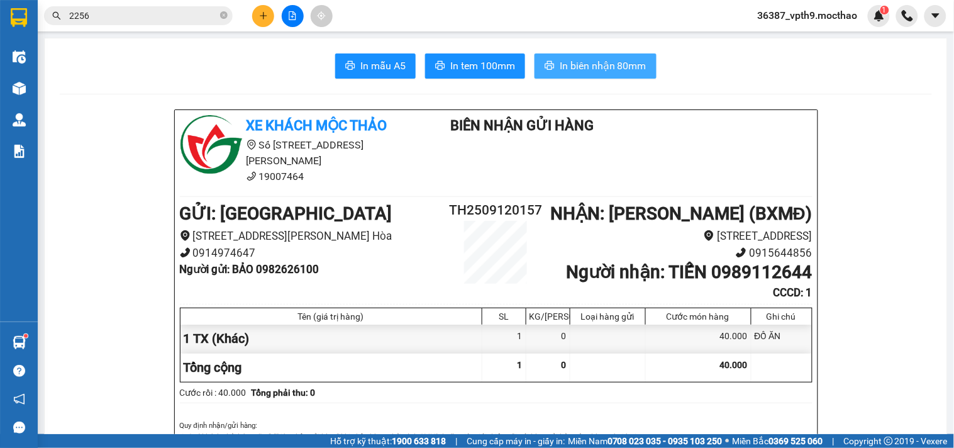
click at [588, 67] on span "In biên nhận 80mm" at bounding box center [603, 66] width 87 height 16
